Goal: Task Accomplishment & Management: Manage account settings

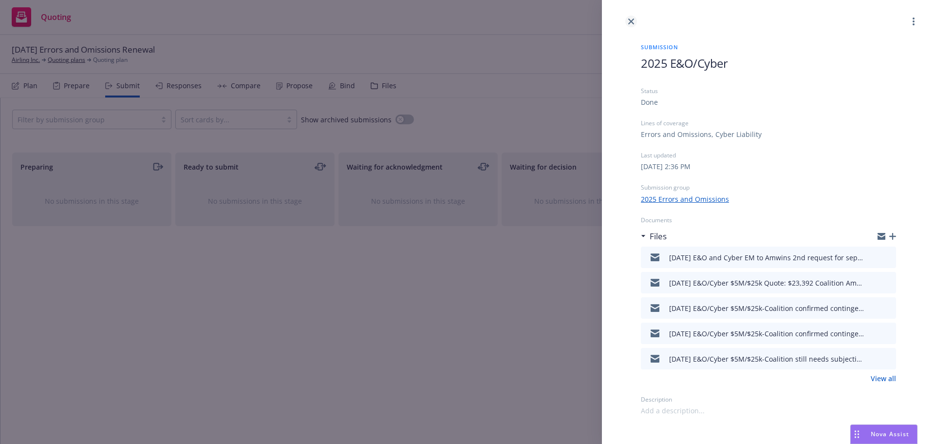
click at [631, 21] on icon "close" at bounding box center [631, 22] width 6 height 6
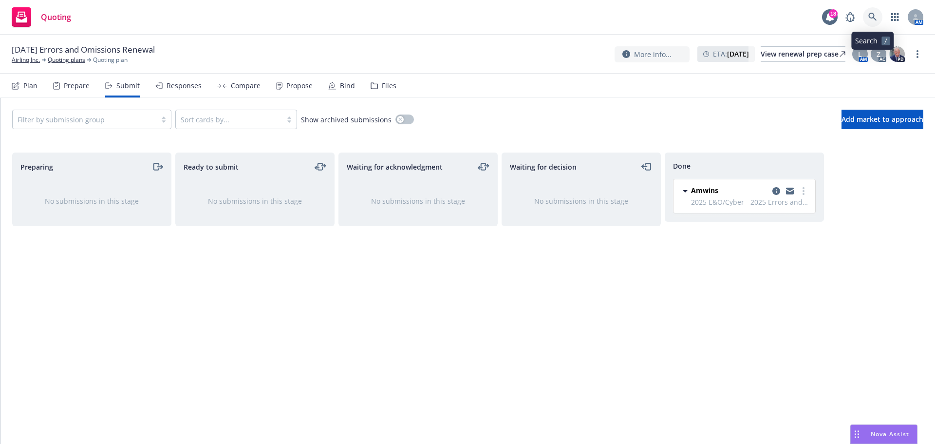
click at [870, 16] on icon at bounding box center [872, 17] width 9 height 9
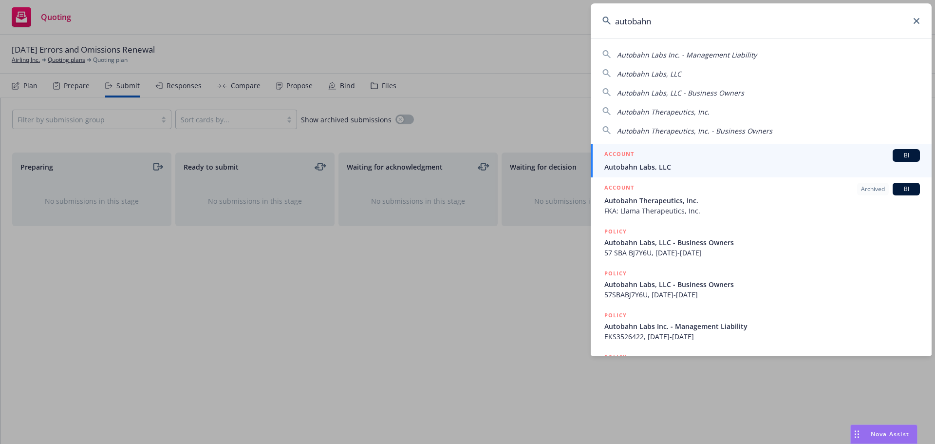
type input "autobahn"
click at [661, 165] on span "Autobahn Labs, LLC" at bounding box center [762, 167] width 316 height 10
